Goal: Task Accomplishment & Management: Manage account settings

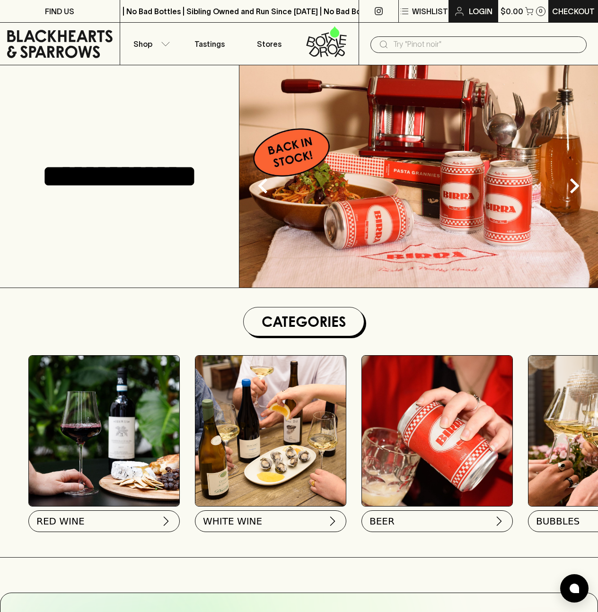
click at [472, 13] on p "Login" at bounding box center [481, 11] width 24 height 11
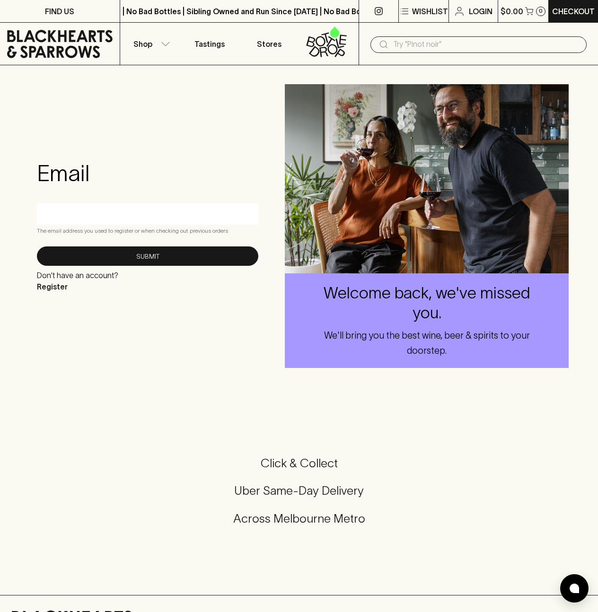
click at [95, 217] on input "text" at bounding box center [147, 213] width 207 height 15
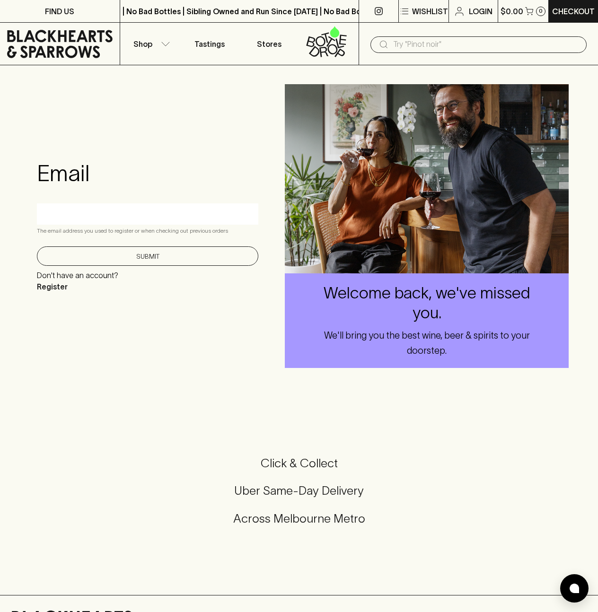
paste input "[EMAIL_ADDRESS][DOMAIN_NAME]"
type input "[EMAIL_ADDRESS][DOMAIN_NAME]"
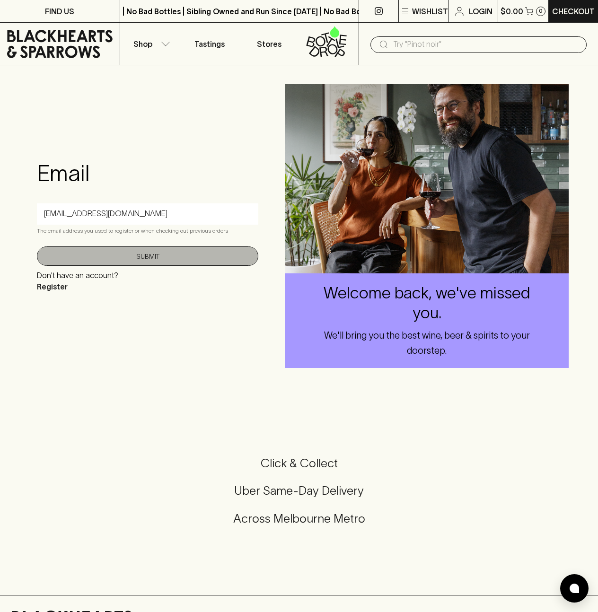
click at [125, 261] on button "Submit" at bounding box center [147, 255] width 221 height 19
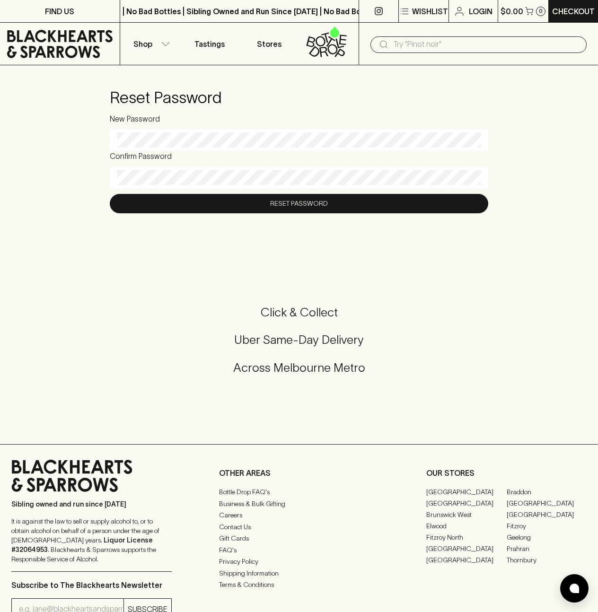
click at [174, 132] on div at bounding box center [299, 140] width 378 height 21
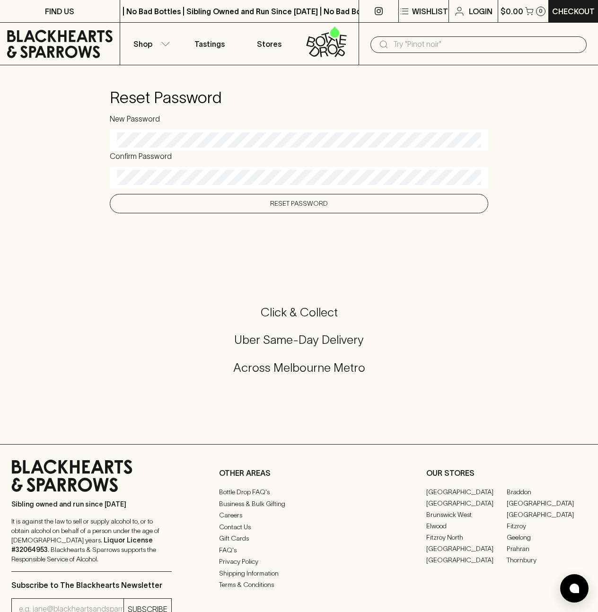
click at [182, 207] on button "Reset Password" at bounding box center [299, 203] width 378 height 19
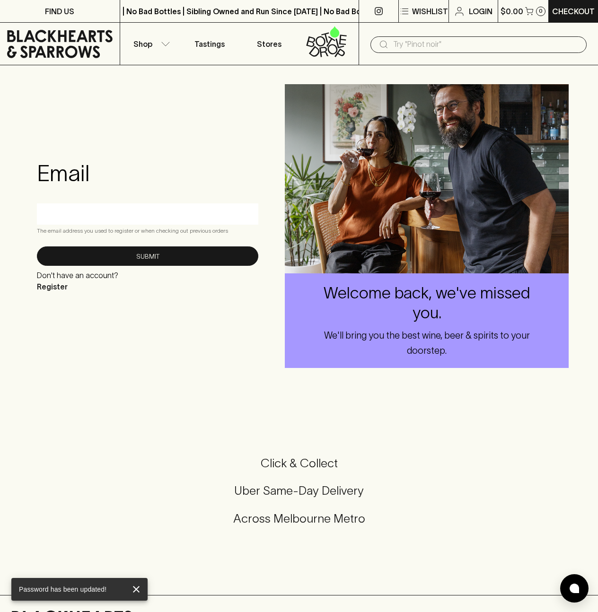
click at [127, 215] on input "text" at bounding box center [147, 213] width 207 height 15
paste input "[EMAIL_ADDRESS][DOMAIN_NAME]"
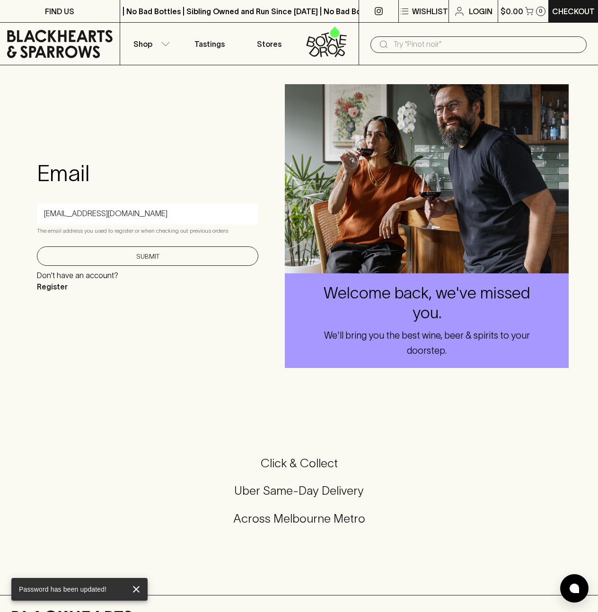
type input "[EMAIL_ADDRESS][DOMAIN_NAME]"
click at [116, 253] on button "Submit" at bounding box center [147, 255] width 221 height 19
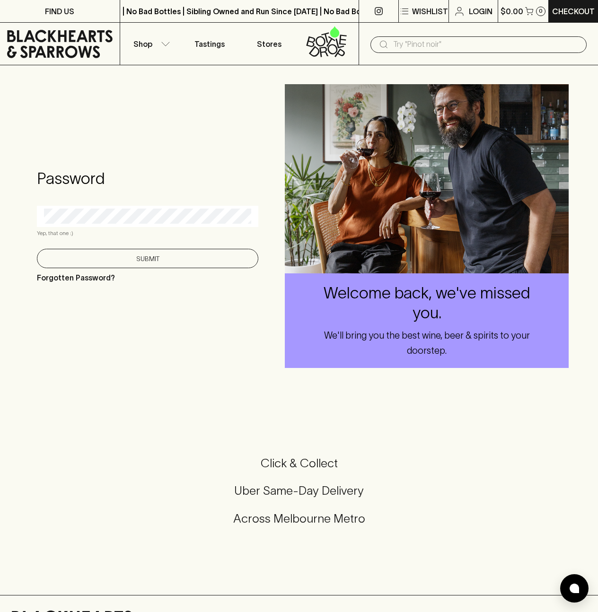
click at [120, 261] on button "Submit" at bounding box center [147, 258] width 221 height 19
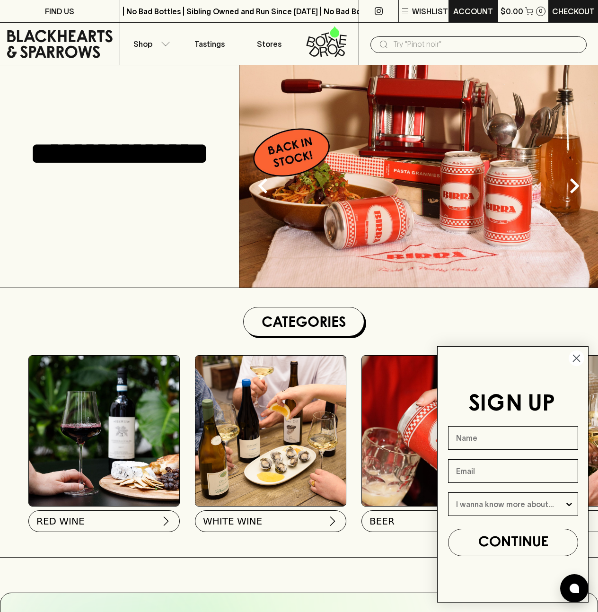
click at [468, 13] on p "ACCOUNT" at bounding box center [473, 11] width 40 height 11
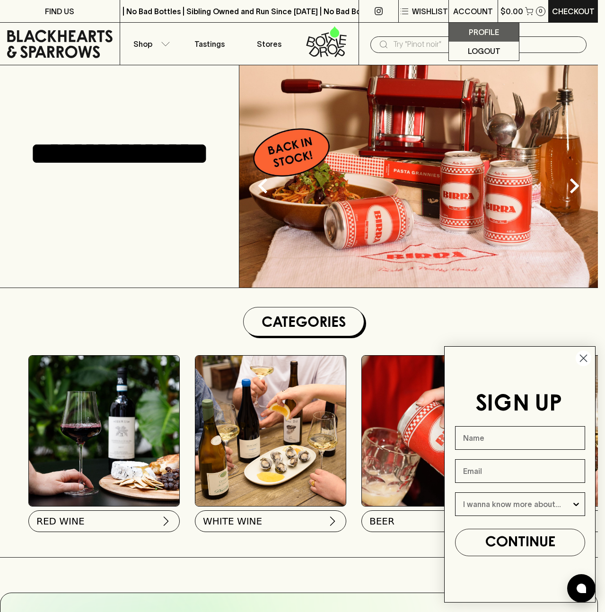
click at [481, 30] on p "Profile" at bounding box center [484, 31] width 30 height 11
